Goal: Task Accomplishment & Management: Complete application form

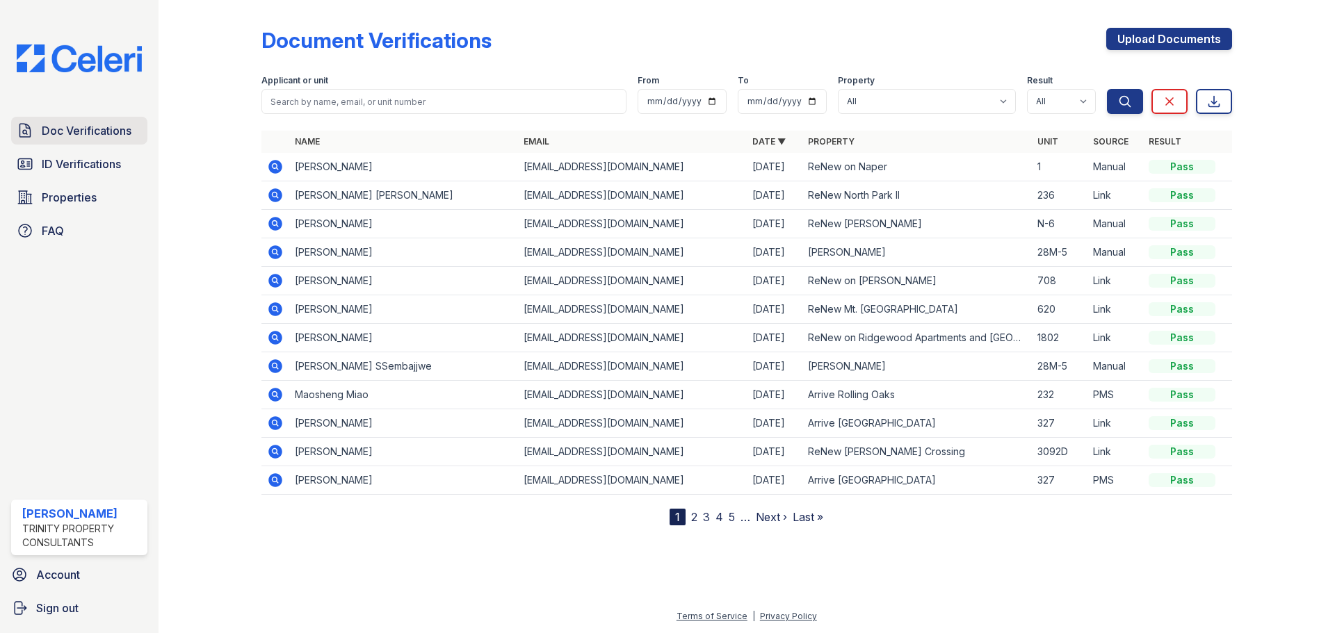
click at [56, 138] on span "Doc Verifications" at bounding box center [87, 130] width 90 height 17
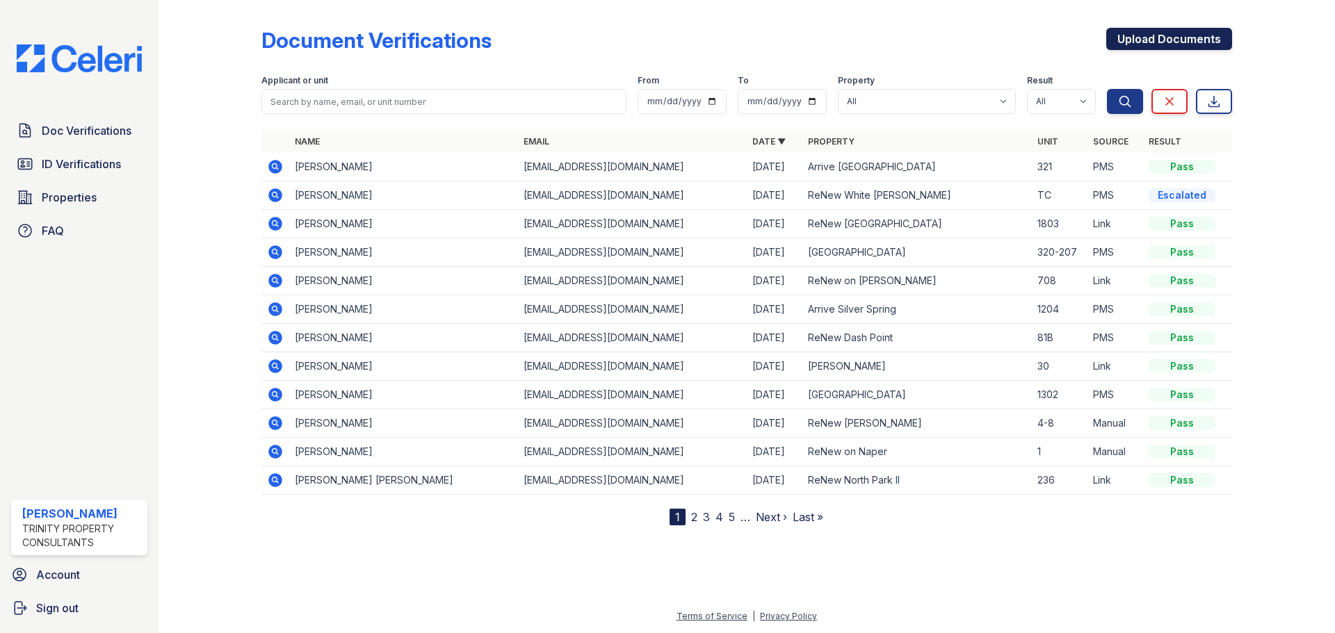
click at [1162, 49] on link "Upload Documents" at bounding box center [1169, 39] width 126 height 22
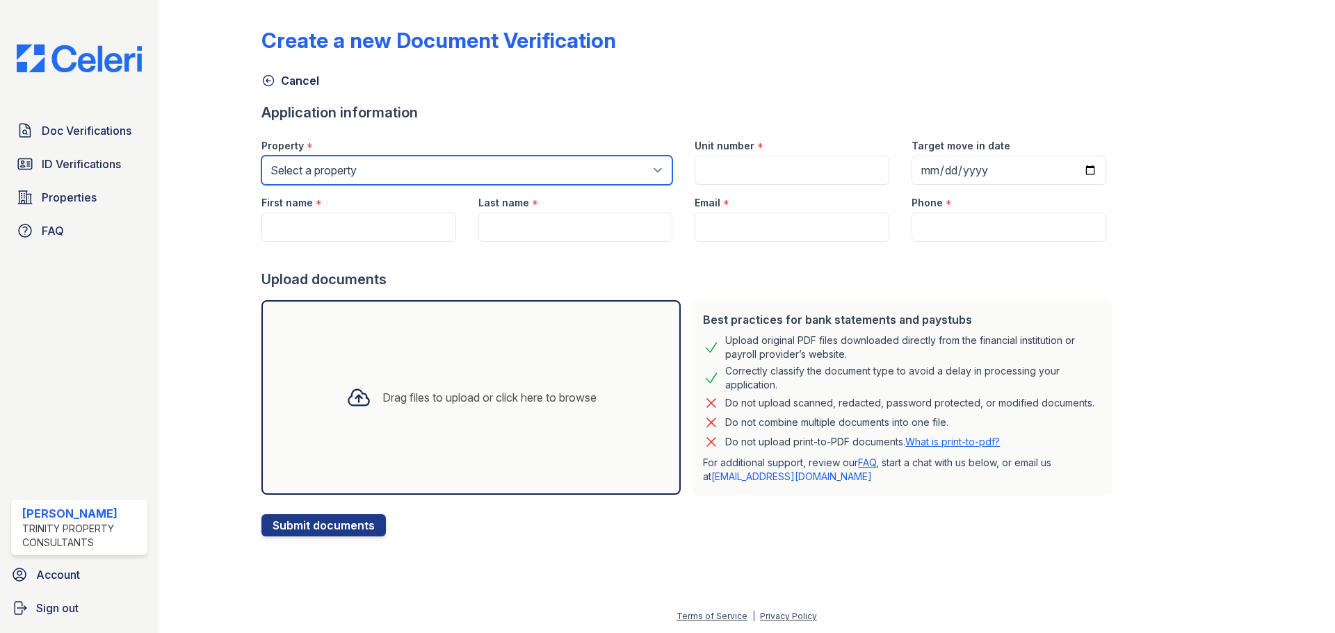
click at [375, 170] on select "Select a property 888 at Grand Hope Park Alturas Andrews Alturas Cedar Hills Al…" at bounding box center [467, 170] width 412 height 29
select select "93"
click at [261, 156] on select "Select a property 888 at Grand Hope Park Alturas Andrews Alturas Cedar Hills Al…" at bounding box center [467, 170] width 412 height 29
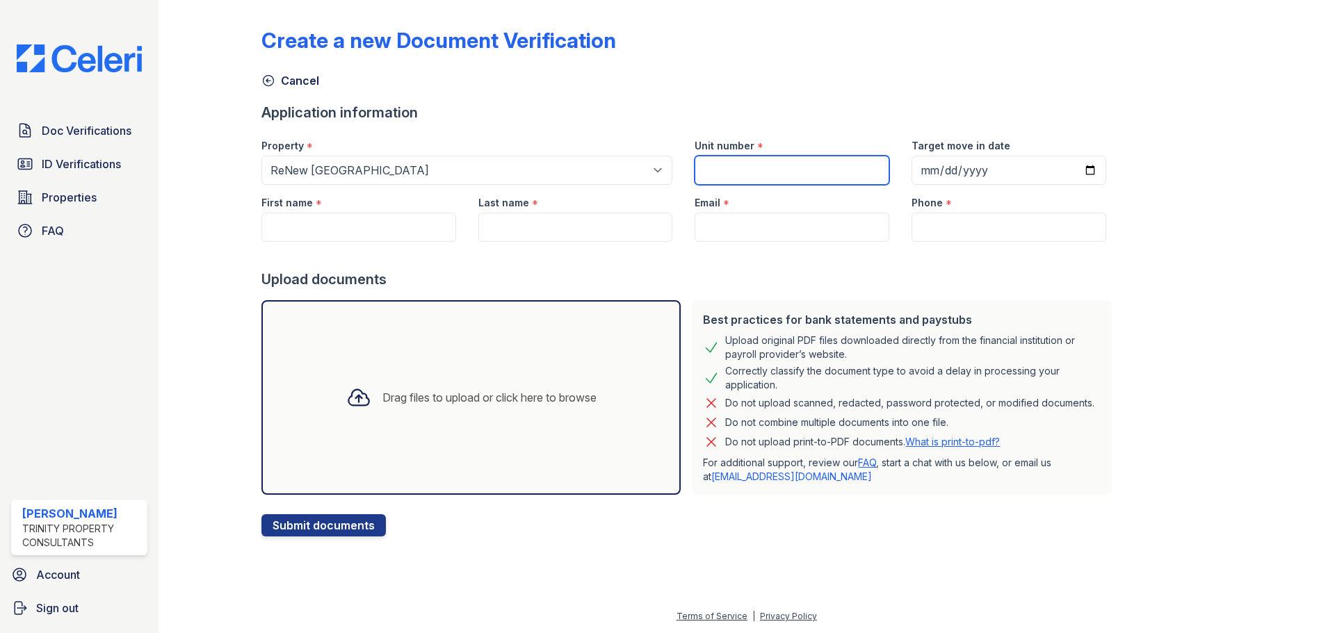
click at [718, 168] on input "Unit number" at bounding box center [791, 170] width 195 height 29
type input "49"
click at [288, 235] on input "First name" at bounding box center [358, 227] width 195 height 29
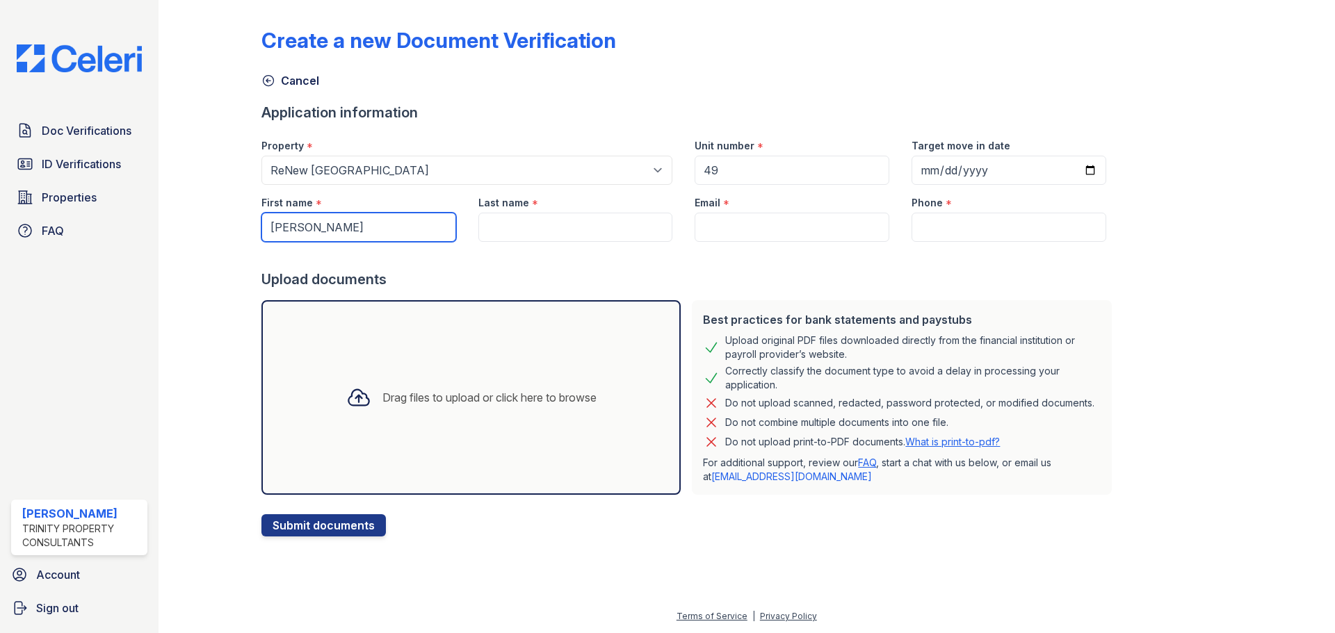
type input "Joseph"
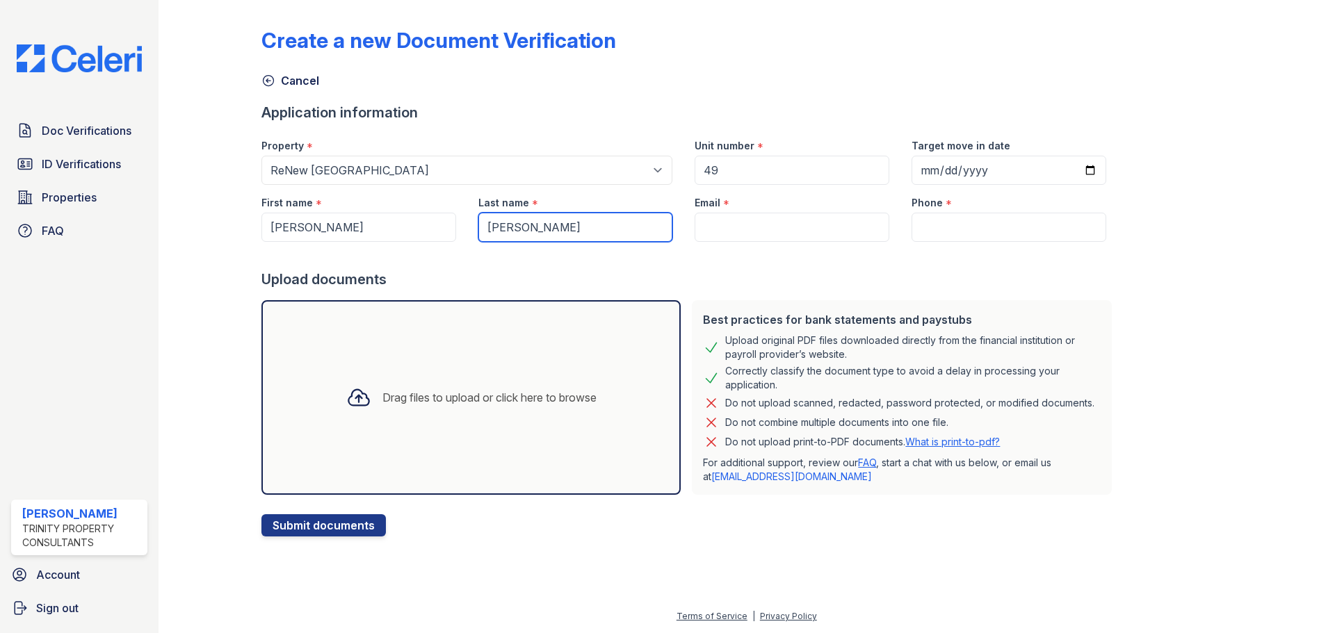
type input "Howe"
paste input "[EMAIL_ADDRESS][DOMAIN_NAME]"
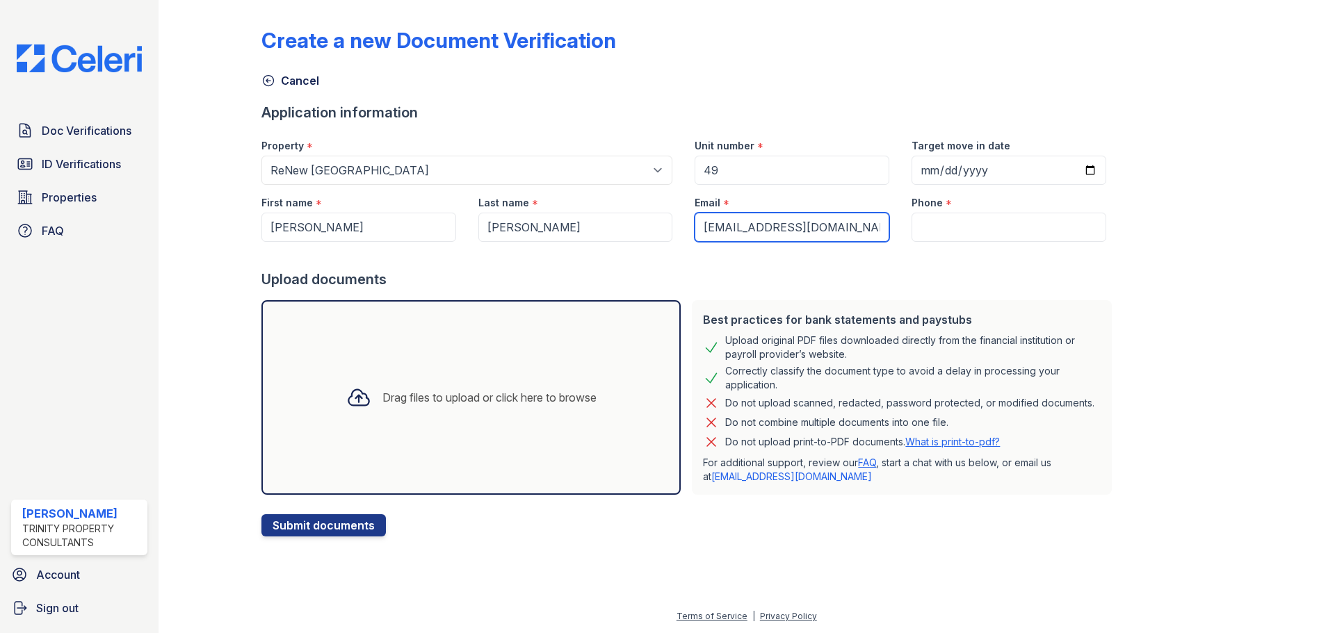
type input "[EMAIL_ADDRESS][DOMAIN_NAME]"
click at [911, 234] on input "Phone" at bounding box center [1008, 227] width 195 height 29
paste input "(715) 302-4431"
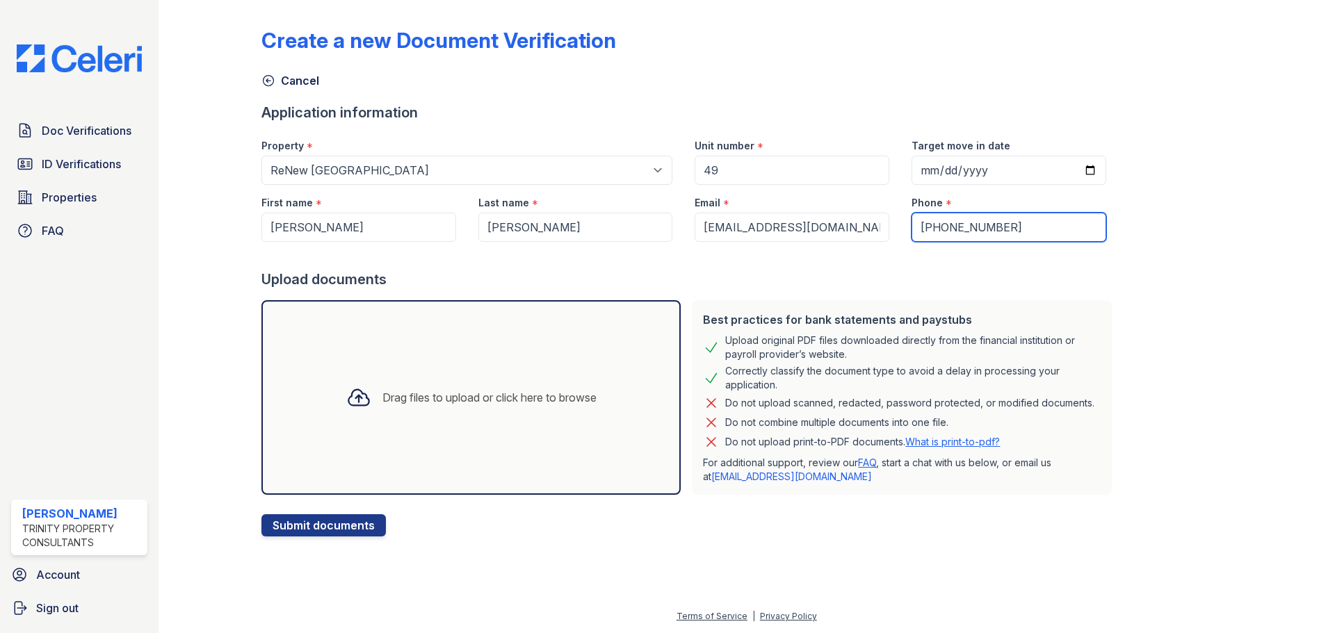
type input "(715) 302-4431"
click at [430, 359] on div "Drag files to upload or click here to browse" at bounding box center [471, 397] width 420 height 195
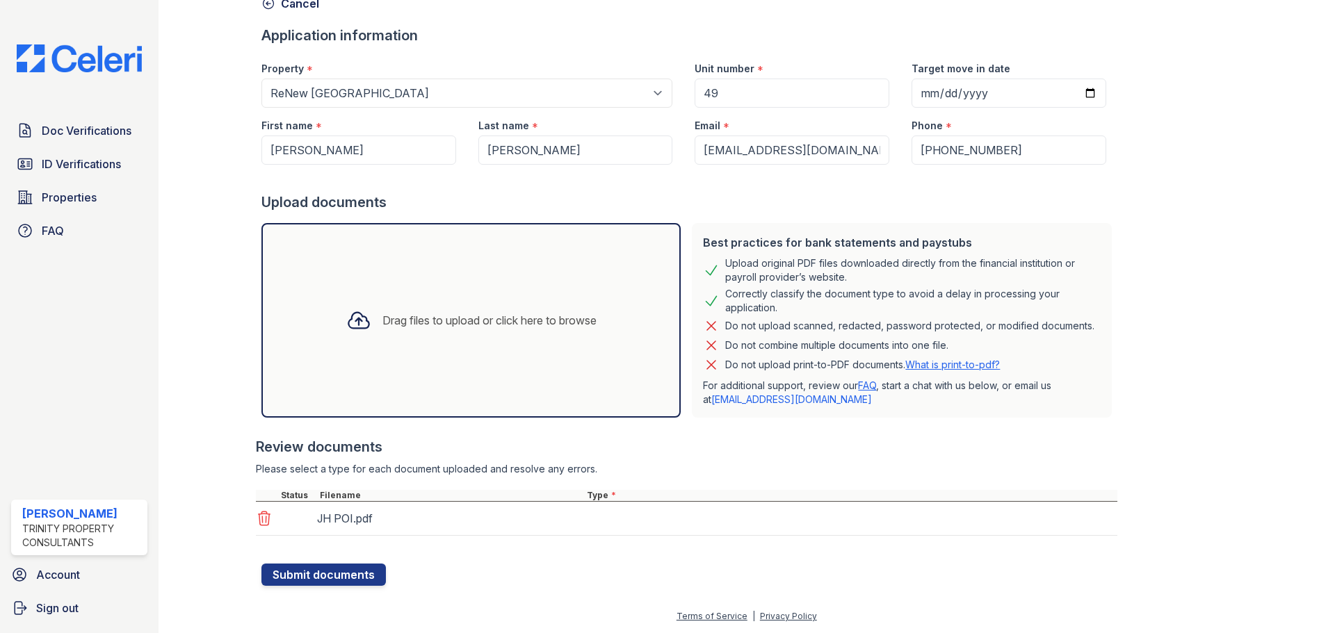
scroll to position [88, 0]
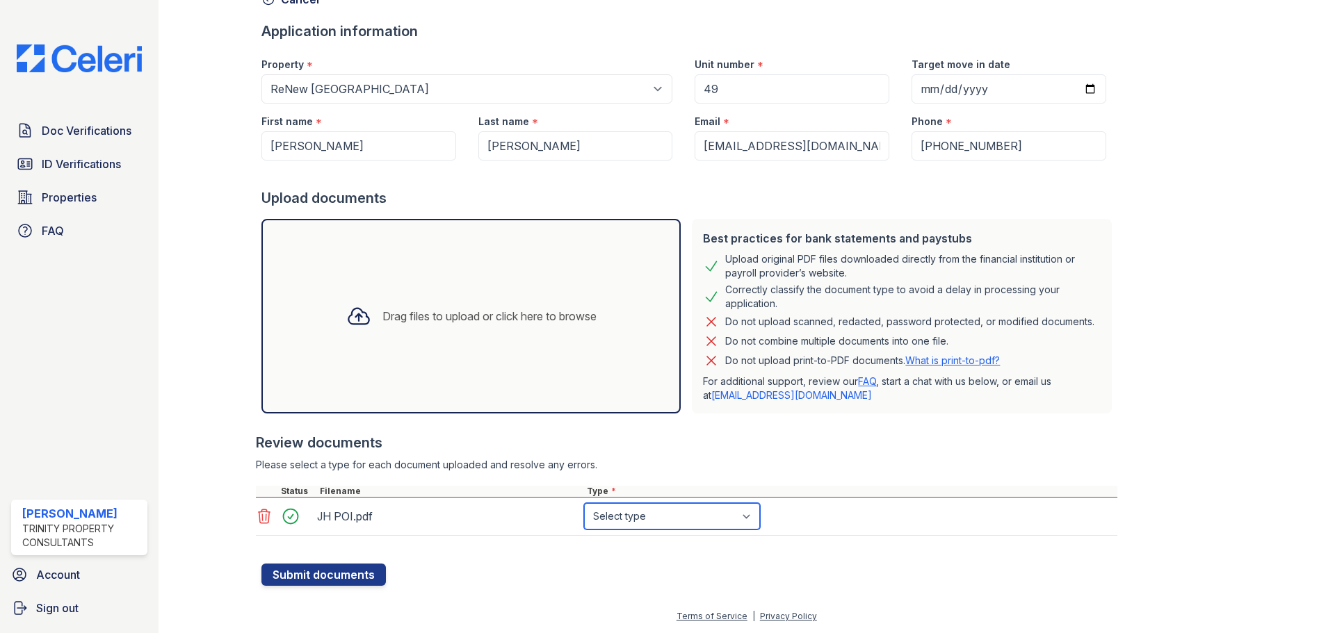
click at [649, 519] on select "Select type Paystub Bank Statement Offer Letter Tax Documents Benefit Award Let…" at bounding box center [672, 516] width 176 height 26
select select "paystub"
click at [584, 507] on select "Select type Paystub Bank Statement Offer Letter Tax Documents Benefit Award Let…" at bounding box center [672, 516] width 176 height 26
click at [302, 580] on button "Submit documents" at bounding box center [323, 575] width 124 height 22
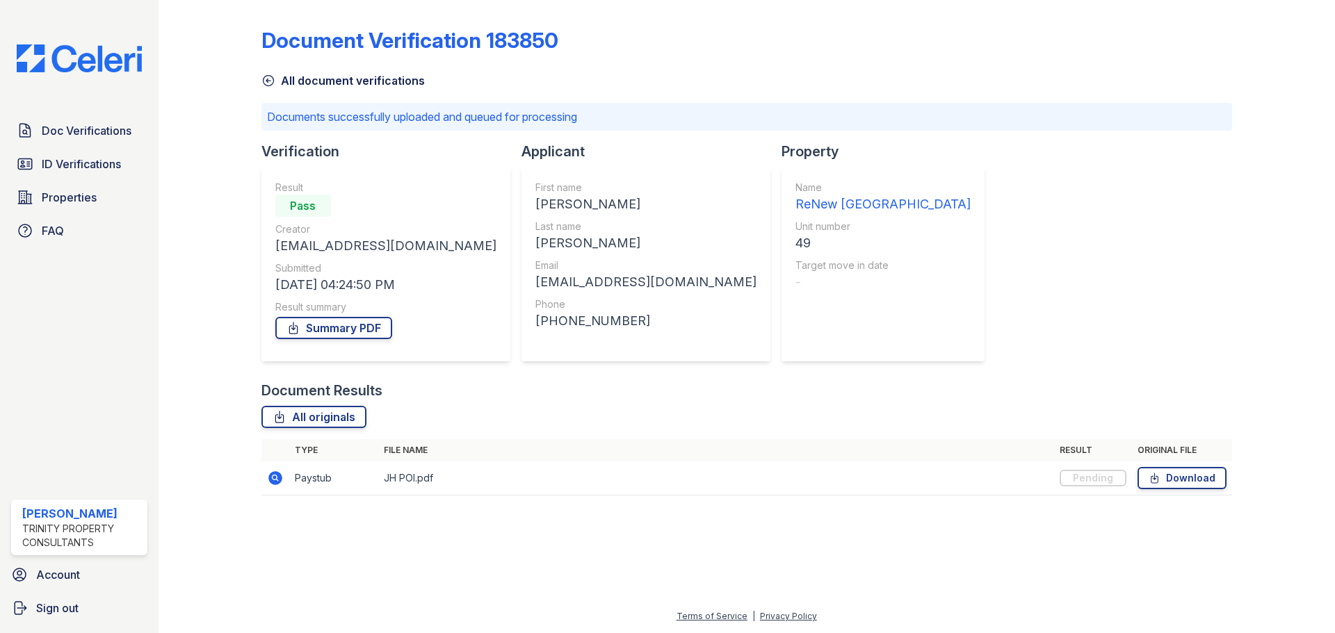
click at [294, 85] on link "All document verifications" at bounding box center [342, 80] width 163 height 17
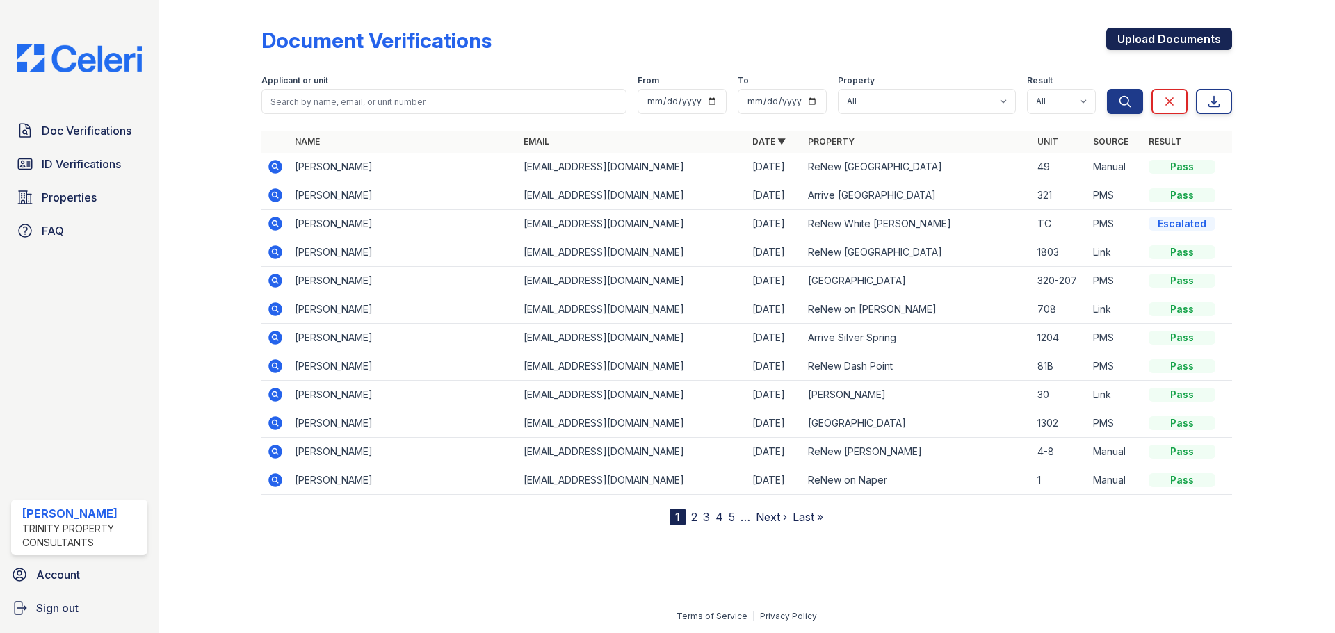
click at [1187, 35] on link "Upload Documents" at bounding box center [1169, 39] width 126 height 22
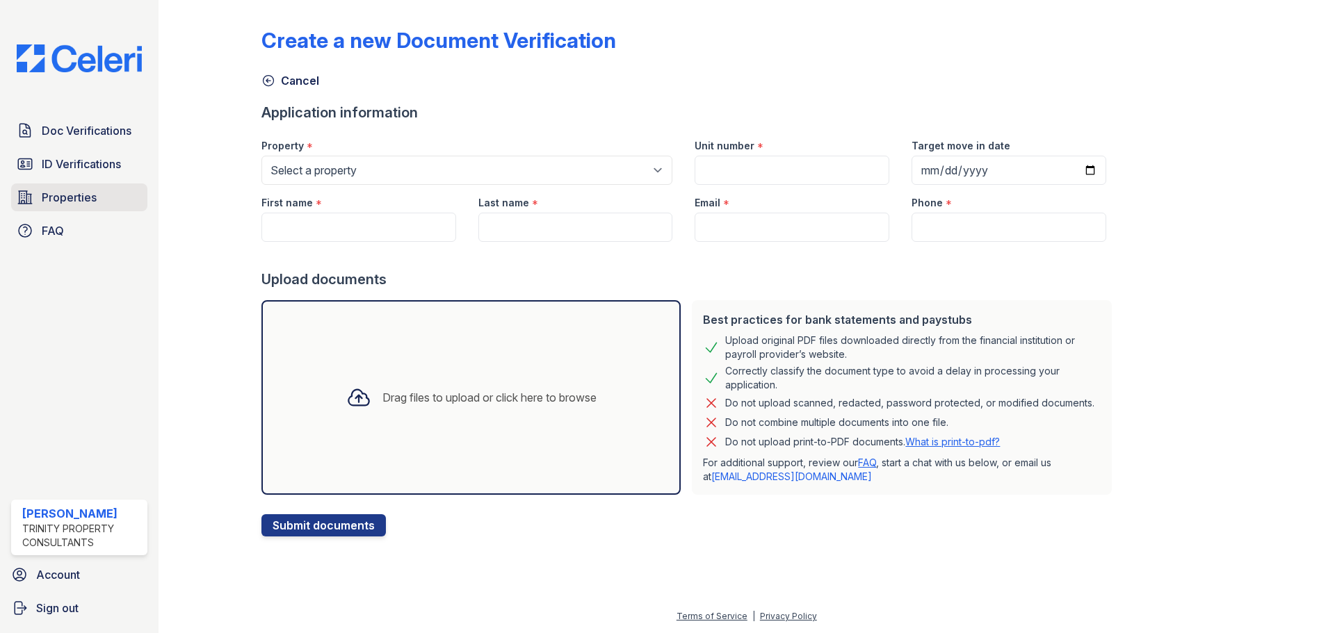
click at [92, 202] on span "Properties" at bounding box center [69, 197] width 55 height 17
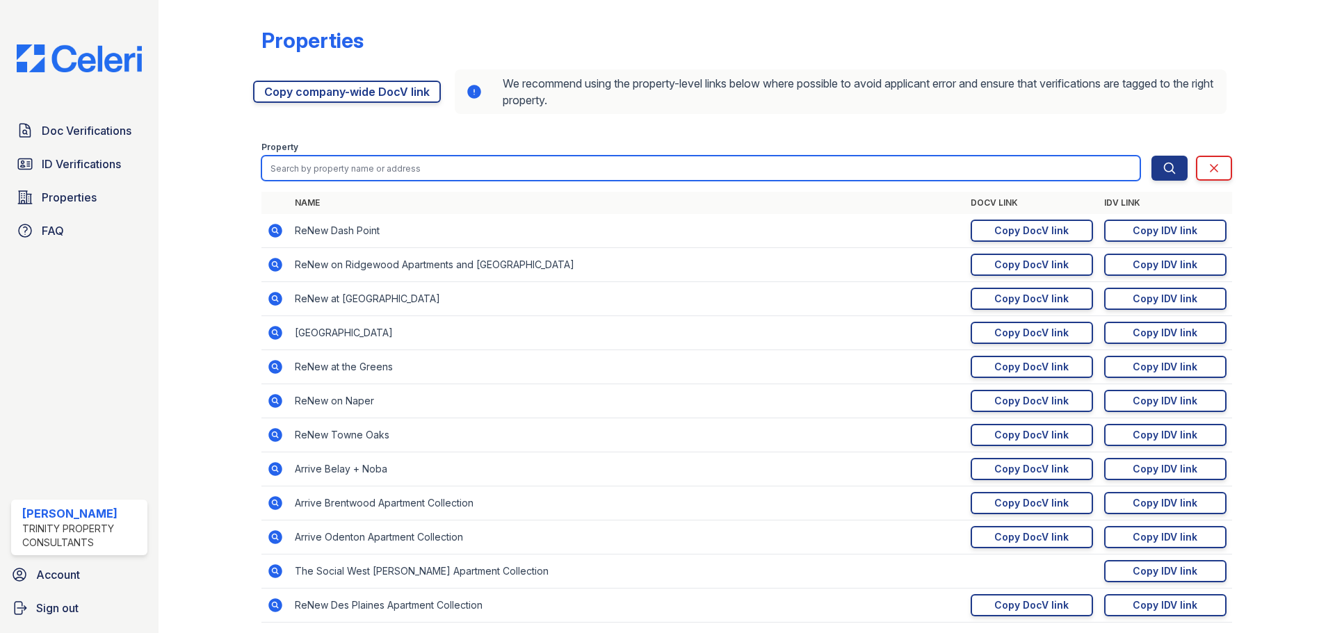
click at [380, 169] on input "search" at bounding box center [700, 168] width 879 height 25
type input "K"
type input "S"
type input "WEST LINN"
click at [1151, 156] on button "Search" at bounding box center [1169, 168] width 36 height 25
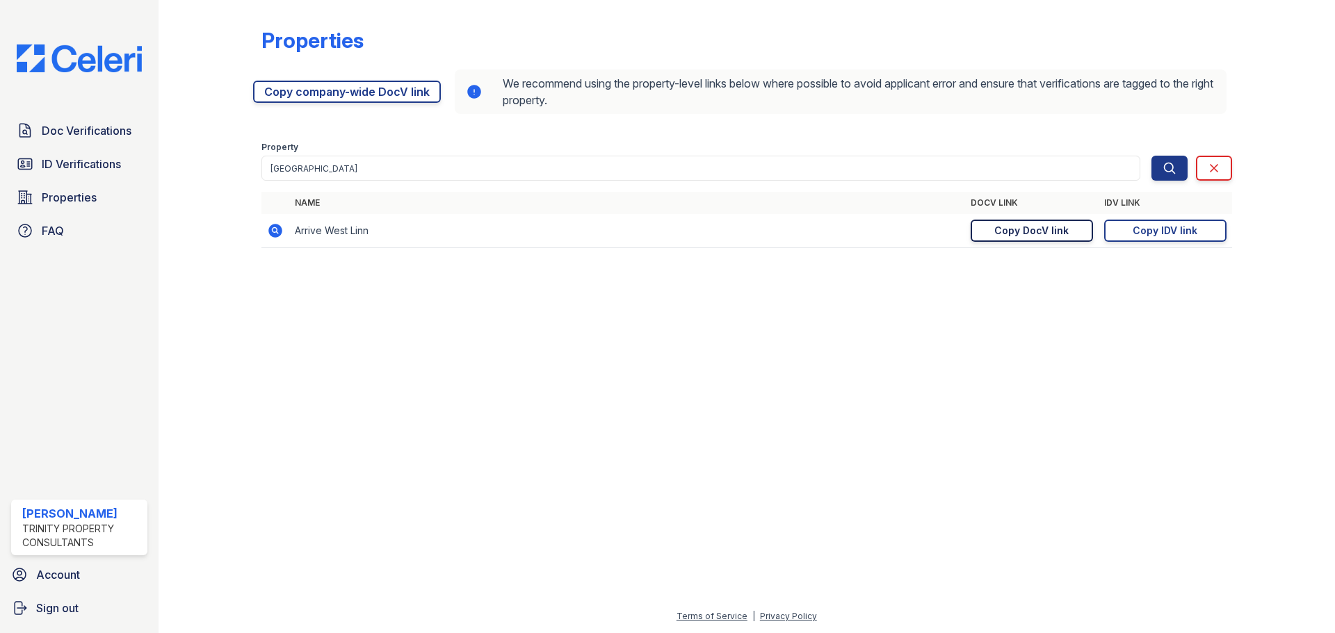
click at [1025, 231] on div "Copy DocV link" at bounding box center [1031, 231] width 74 height 14
click at [89, 132] on span "Doc Verifications" at bounding box center [87, 130] width 90 height 17
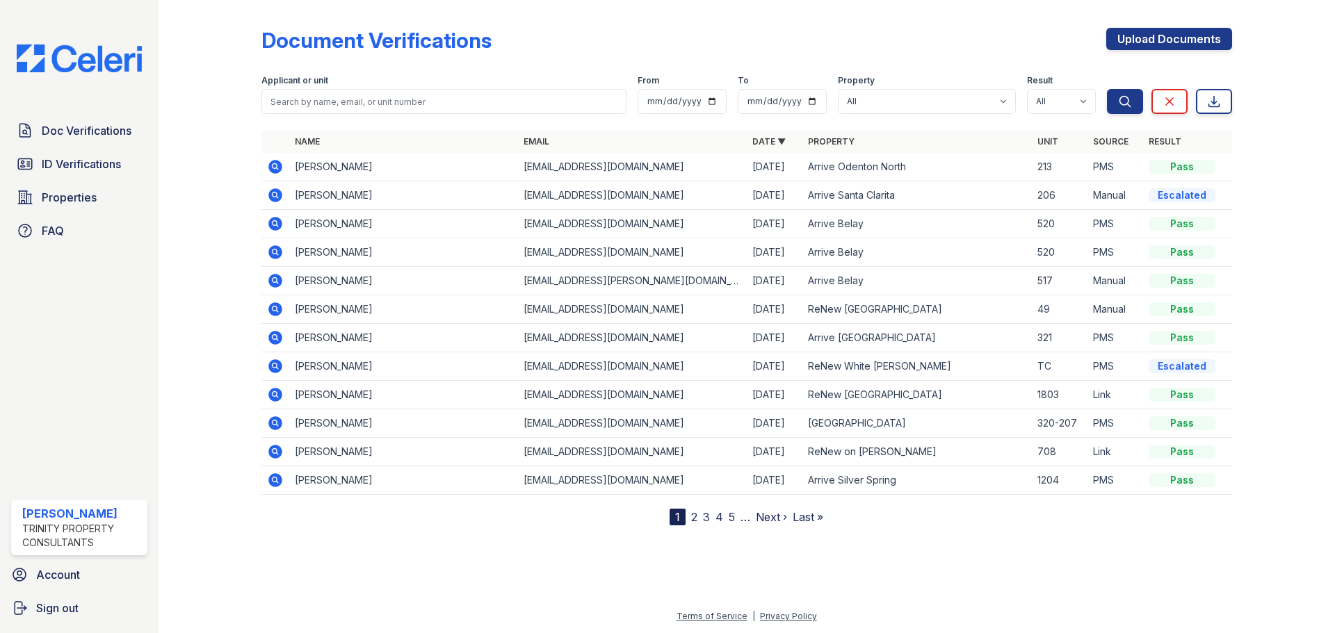
click at [278, 166] on icon at bounding box center [275, 167] width 14 height 14
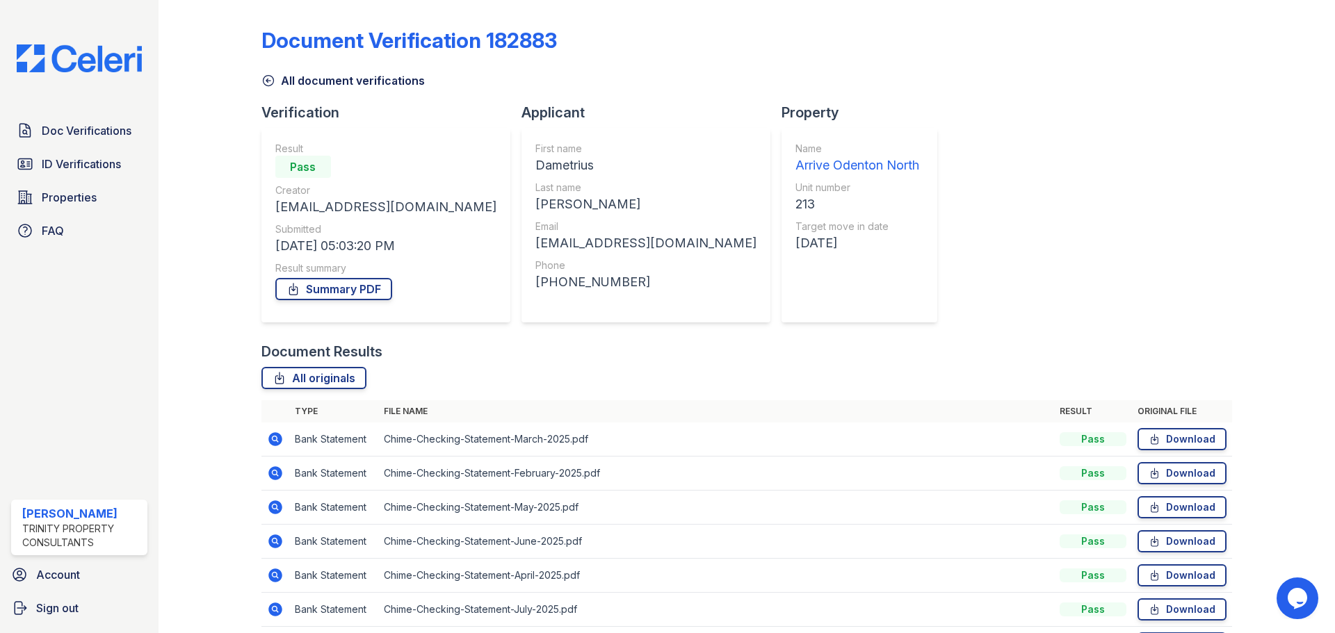
click at [323, 79] on link "All document verifications" at bounding box center [342, 80] width 163 height 17
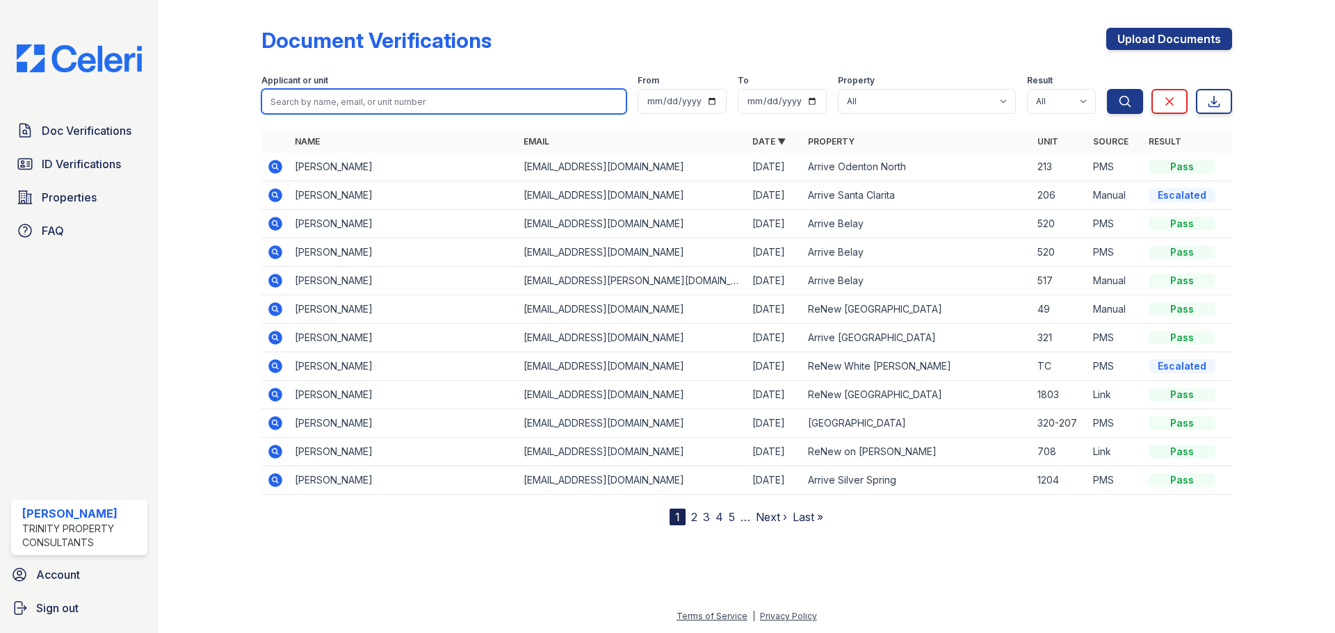
click at [339, 105] on input "search" at bounding box center [443, 101] width 365 height 25
click at [404, 99] on input "search" at bounding box center [443, 101] width 365 height 25
type input "Sedona [PERSON_NAME]"
click at [1107, 89] on button "Search" at bounding box center [1125, 101] width 36 height 25
